Goal: Information Seeking & Learning: Compare options

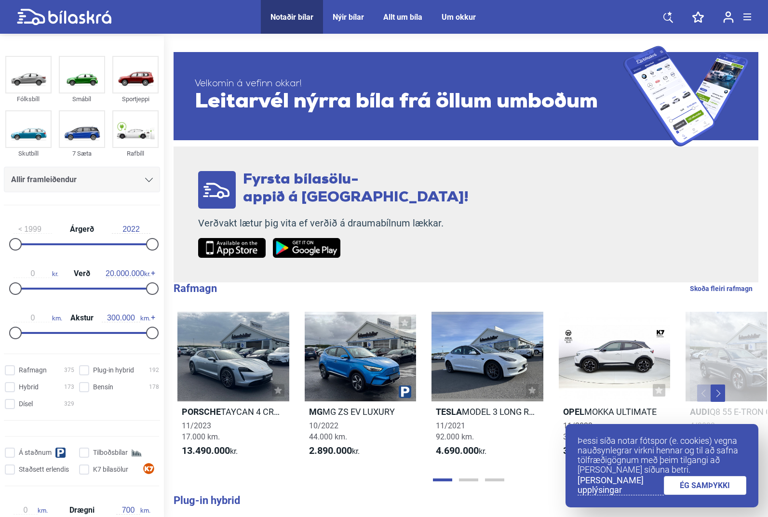
click at [56, 182] on span "Allir framleiðendur" at bounding box center [44, 179] width 66 height 13
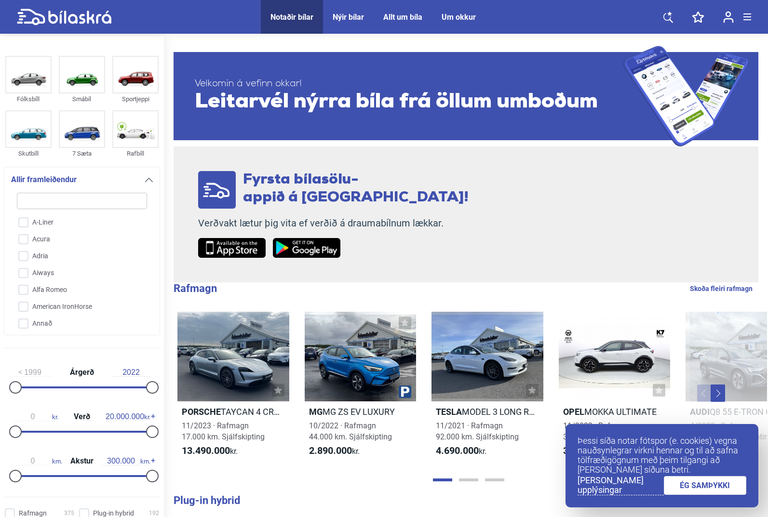
type input "s"
checkbox input "false"
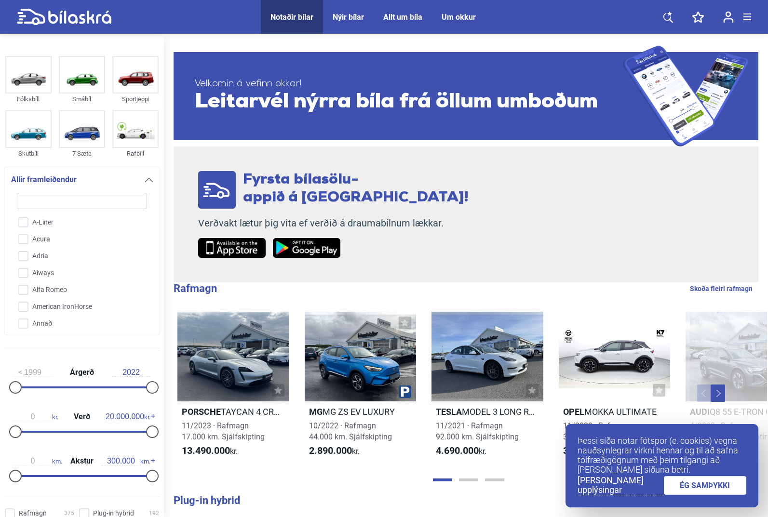
checkbox input "false"
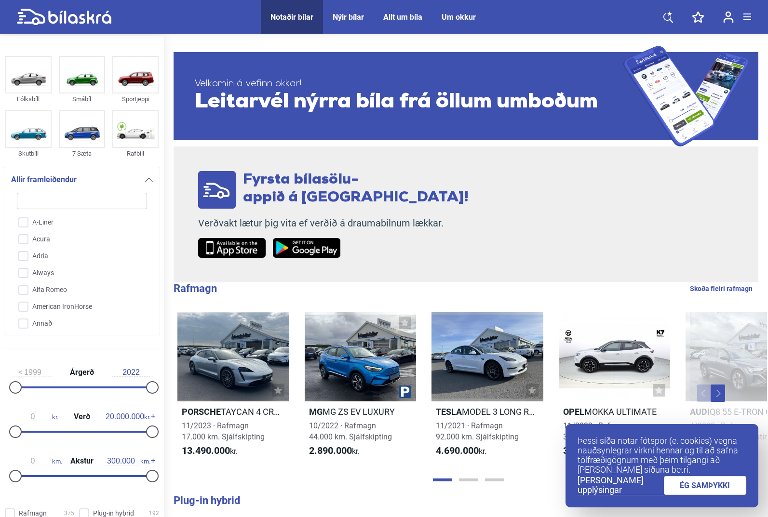
checkbox input "false"
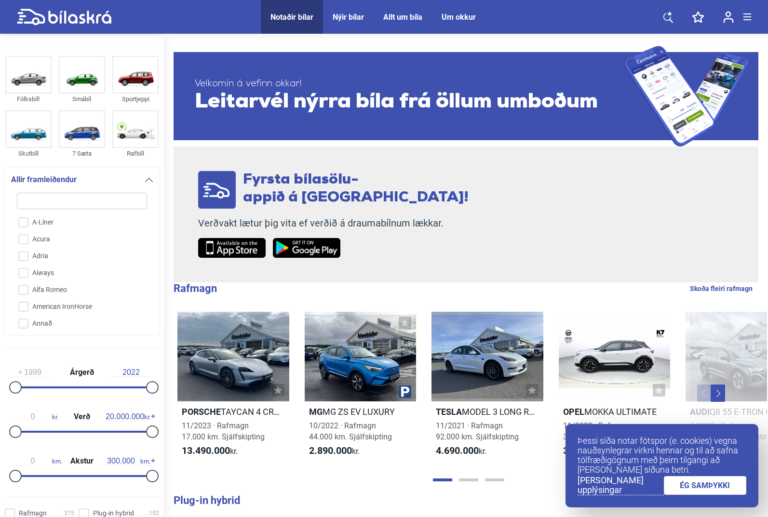
checkbox input "false"
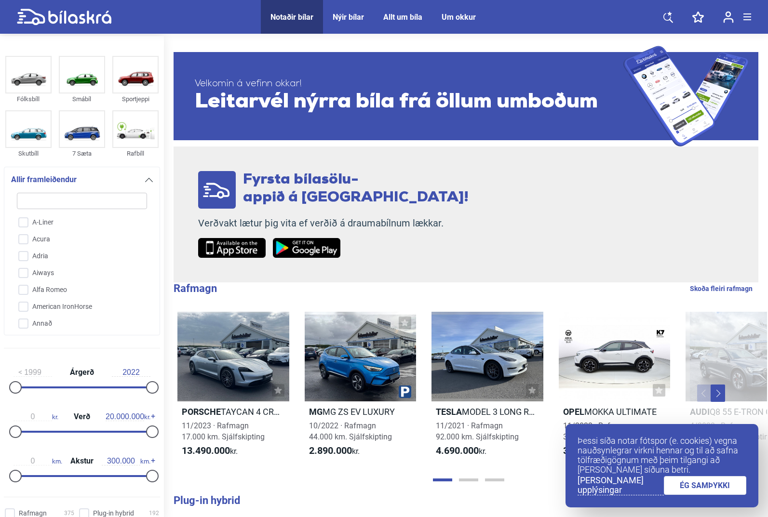
checkbox input "false"
type input "su"
checkbox input "false"
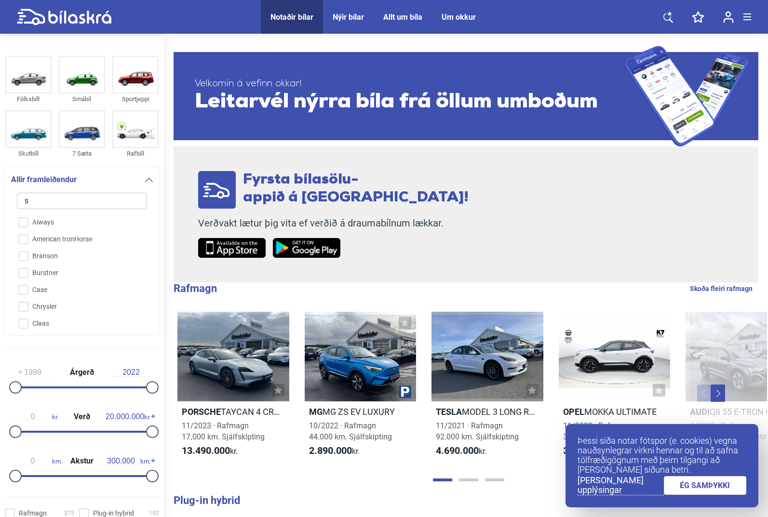
checkbox input "false"
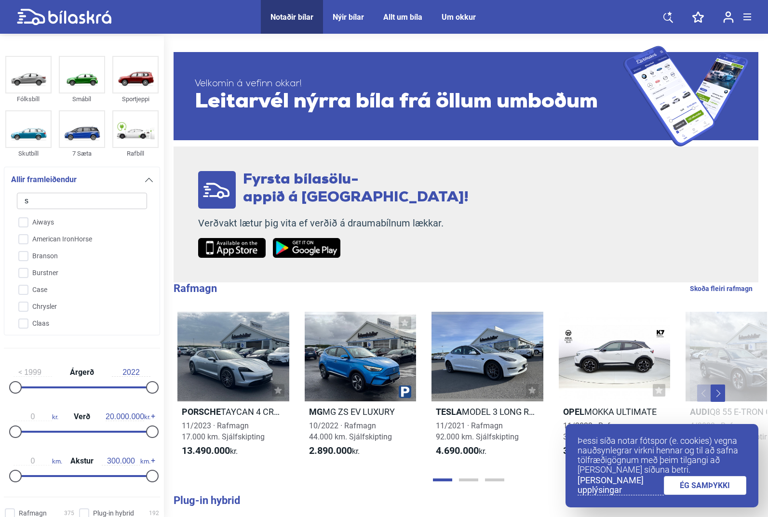
checkbox input "false"
type input "suz"
checkbox input "false"
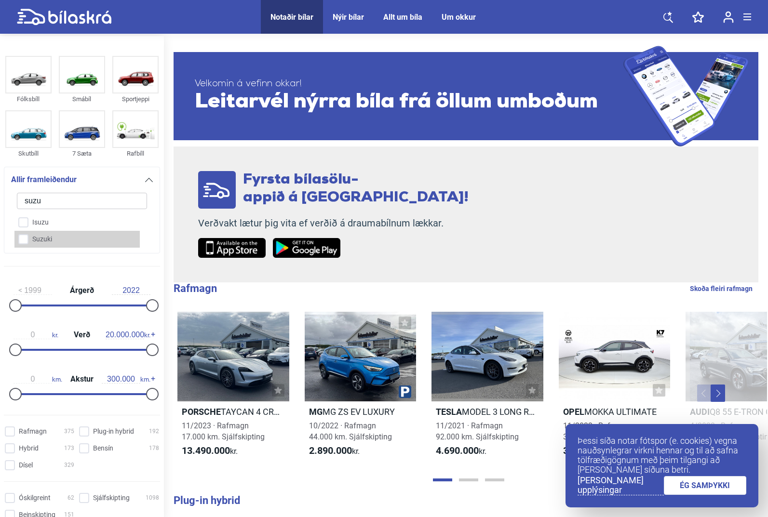
type input "suzu"
click button "1385 niðurstöður" at bounding box center [0, 0] width 0 height 0
click at [10, 231] on input "Suzuki" at bounding box center [75, 239] width 131 height 17
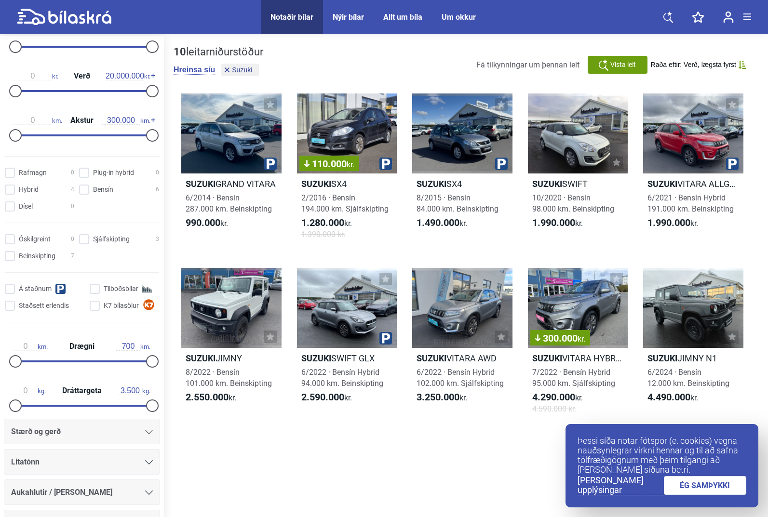
scroll to position [48, 0]
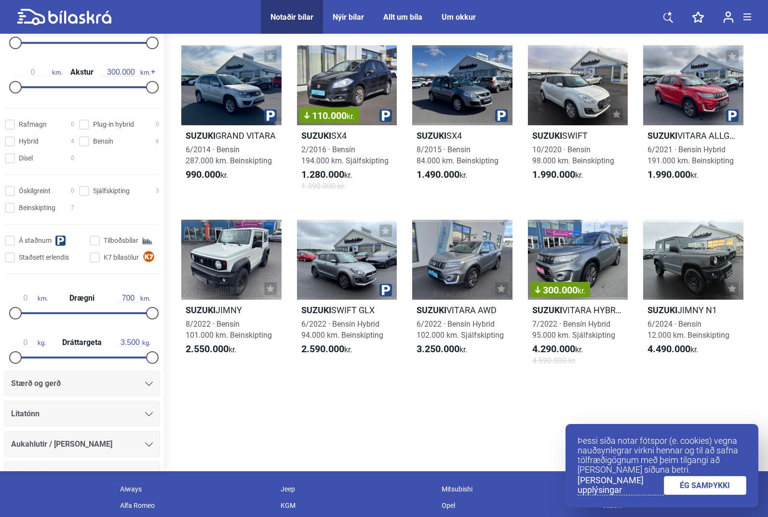
checkbox input "false"
